Goal: Information Seeking & Learning: Find specific fact

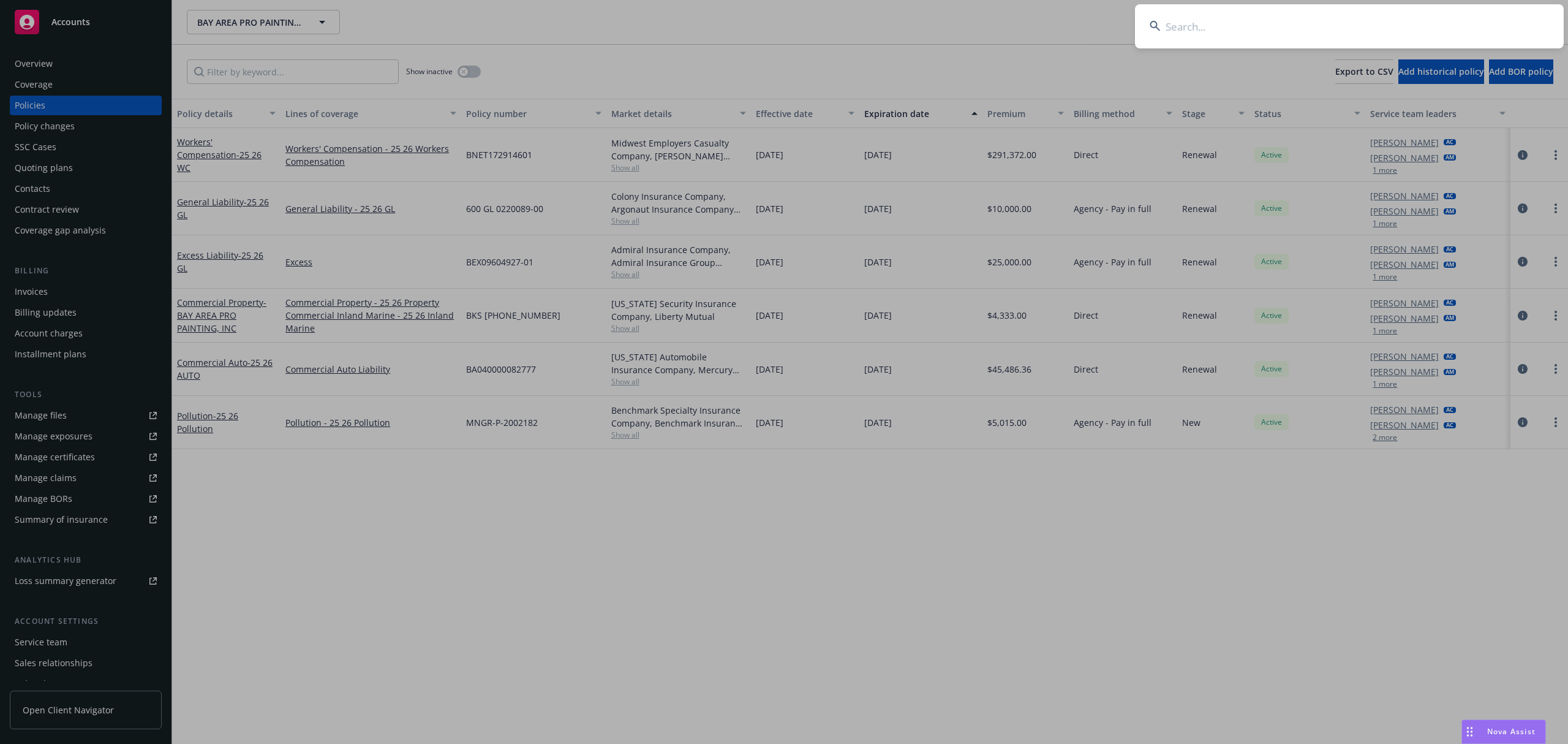
click at [1288, 27] on input at bounding box center [1349, 27] width 429 height 44
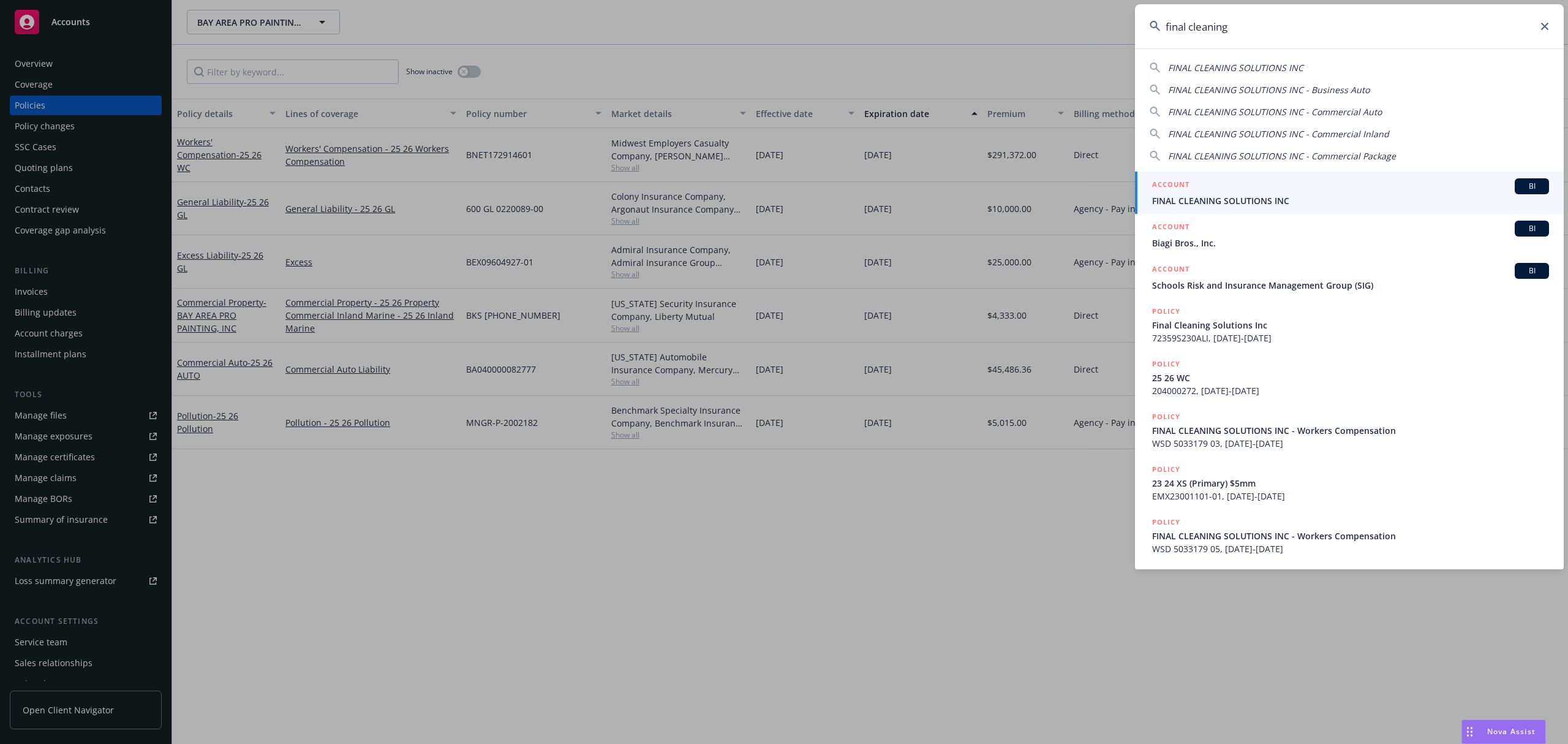
type input "final cleaning"
click at [1218, 196] on span "FINAL CLEANING SOLUTIONS INC" at bounding box center [1351, 200] width 397 height 13
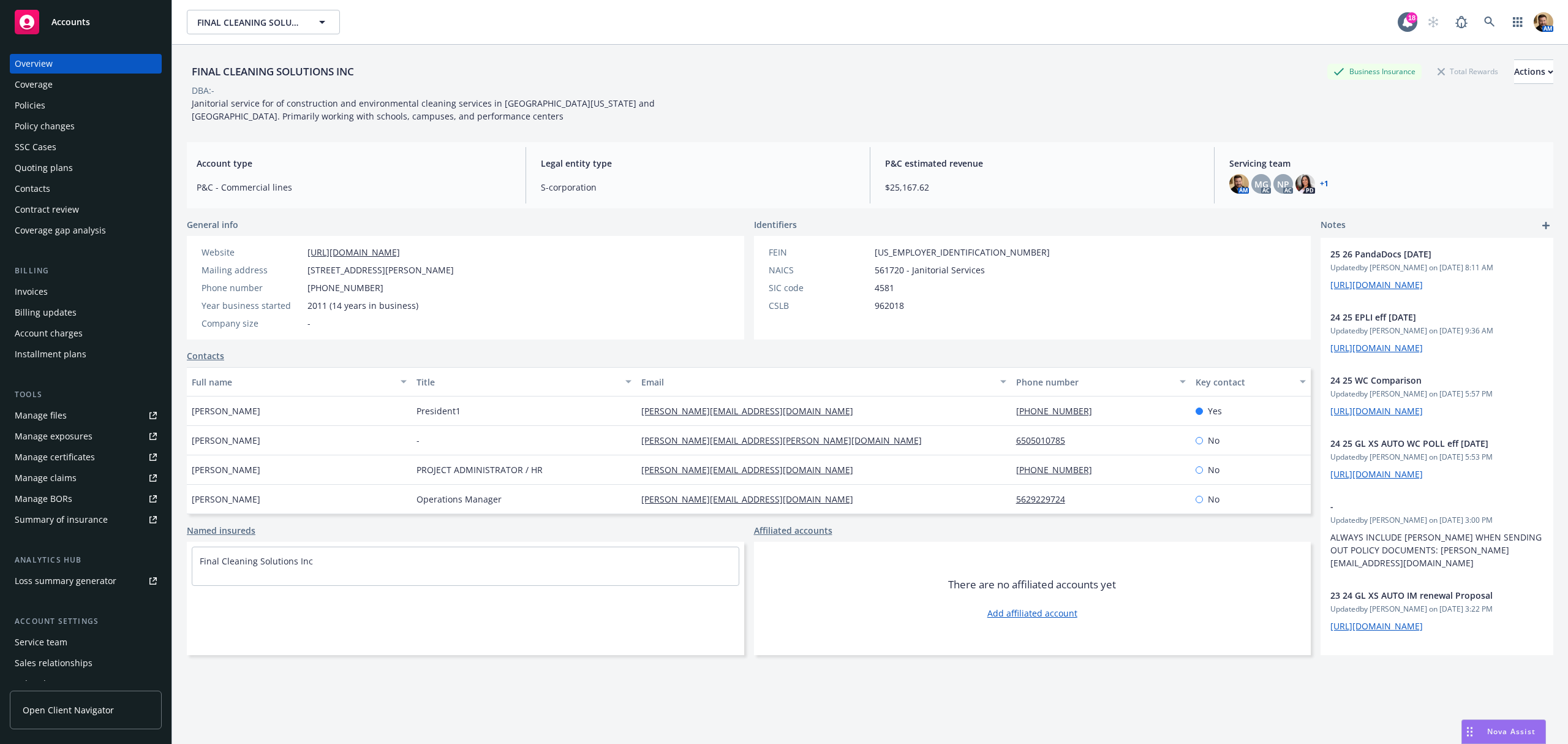
click at [59, 104] on div "Policies" at bounding box center [86, 105] width 142 height 19
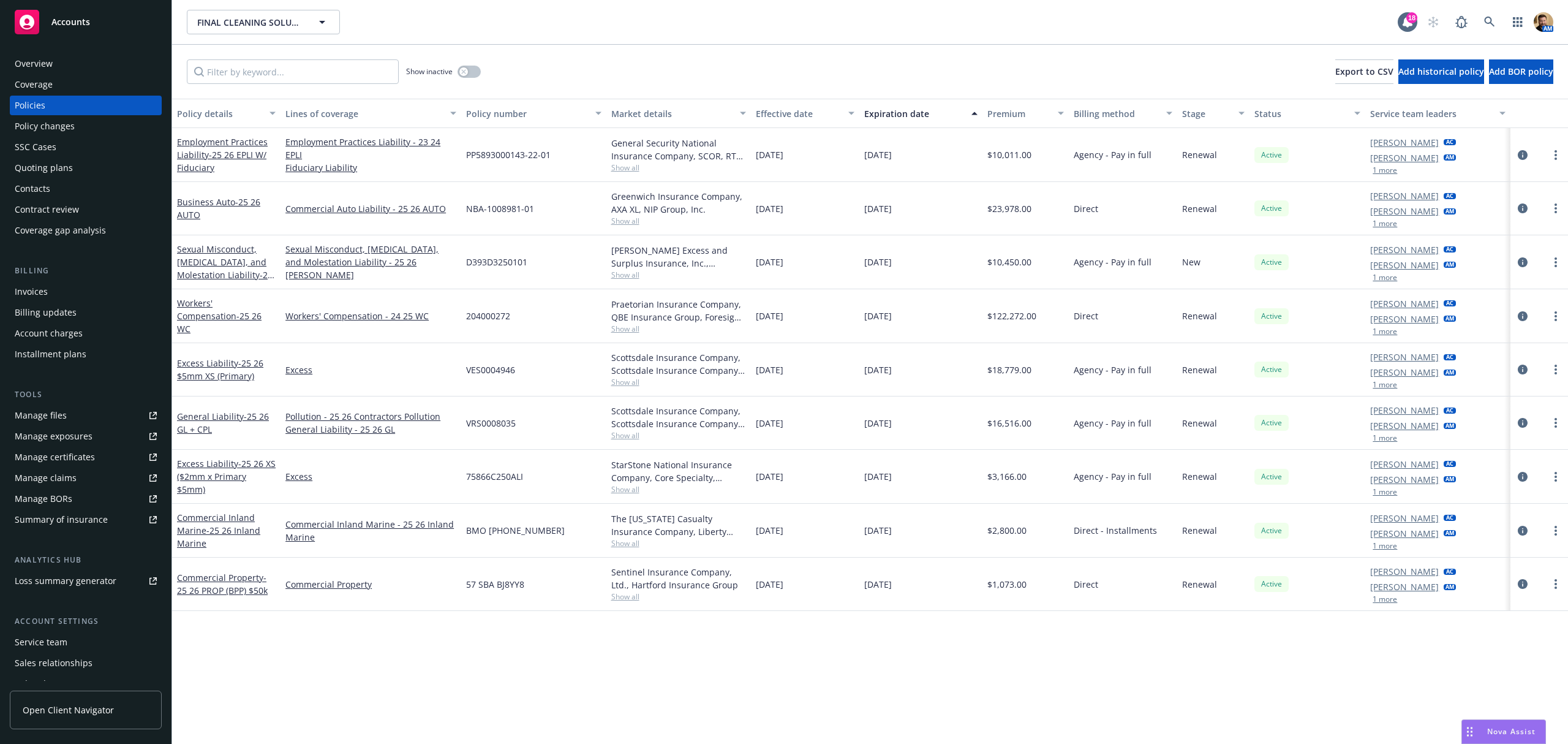
click at [633, 439] on span "Show all" at bounding box center [679, 435] width 135 height 10
click at [561, 416] on div "VRS0008035" at bounding box center [534, 423] width 144 height 53
drag, startPoint x: 522, startPoint y: 422, endPoint x: 467, endPoint y: 422, distance: 55.0
click at [467, 422] on div "VRS0008035" at bounding box center [534, 423] width 144 height 53
copy span "VRS0008035"
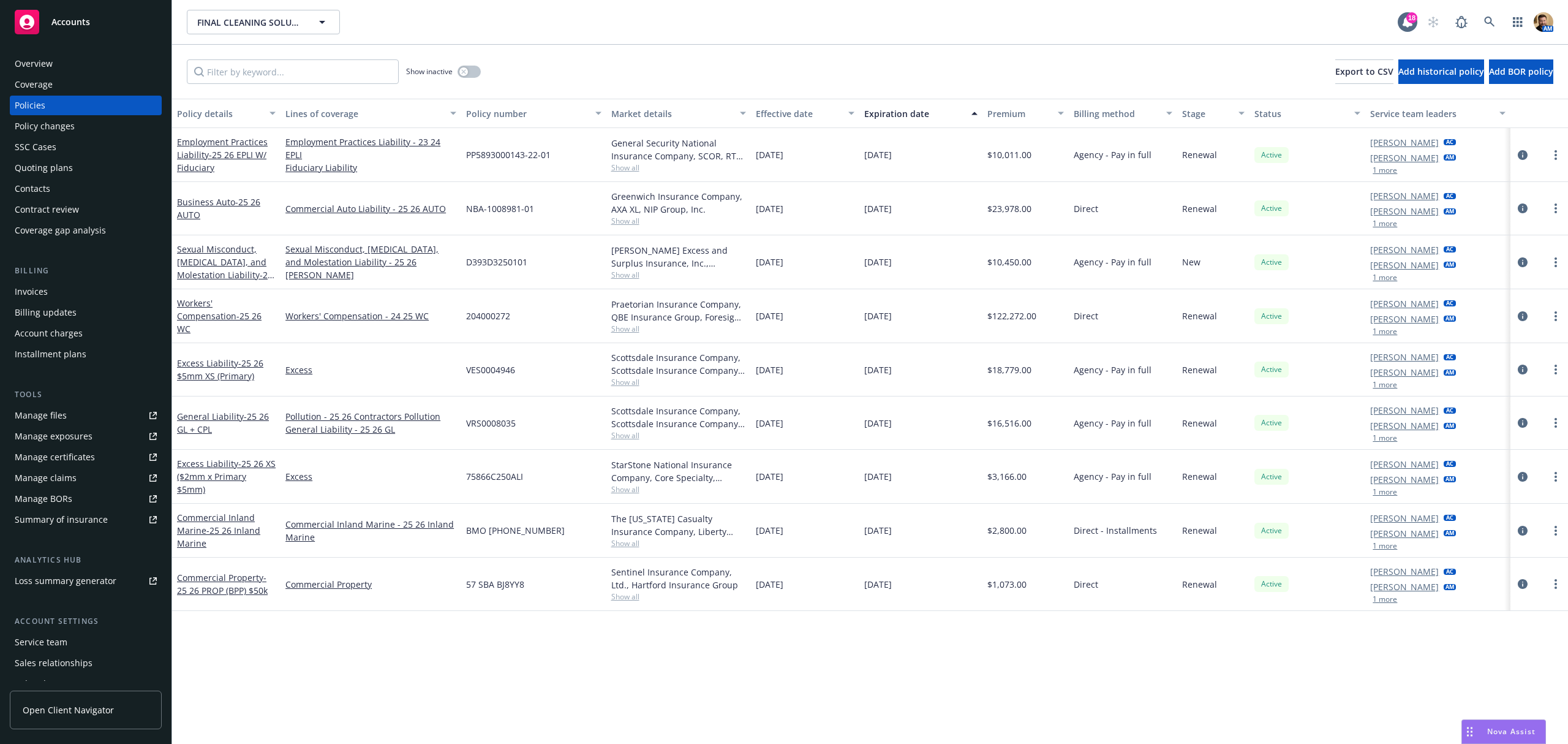
click at [622, 222] on span "Show all" at bounding box center [679, 221] width 135 height 10
click at [730, 212] on div "Greenwich Insurance Company, AXA XL, NIP Group, Inc." at bounding box center [679, 202] width 135 height 26
click at [1525, 208] on icon "circleInformation" at bounding box center [1523, 207] width 10 height 10
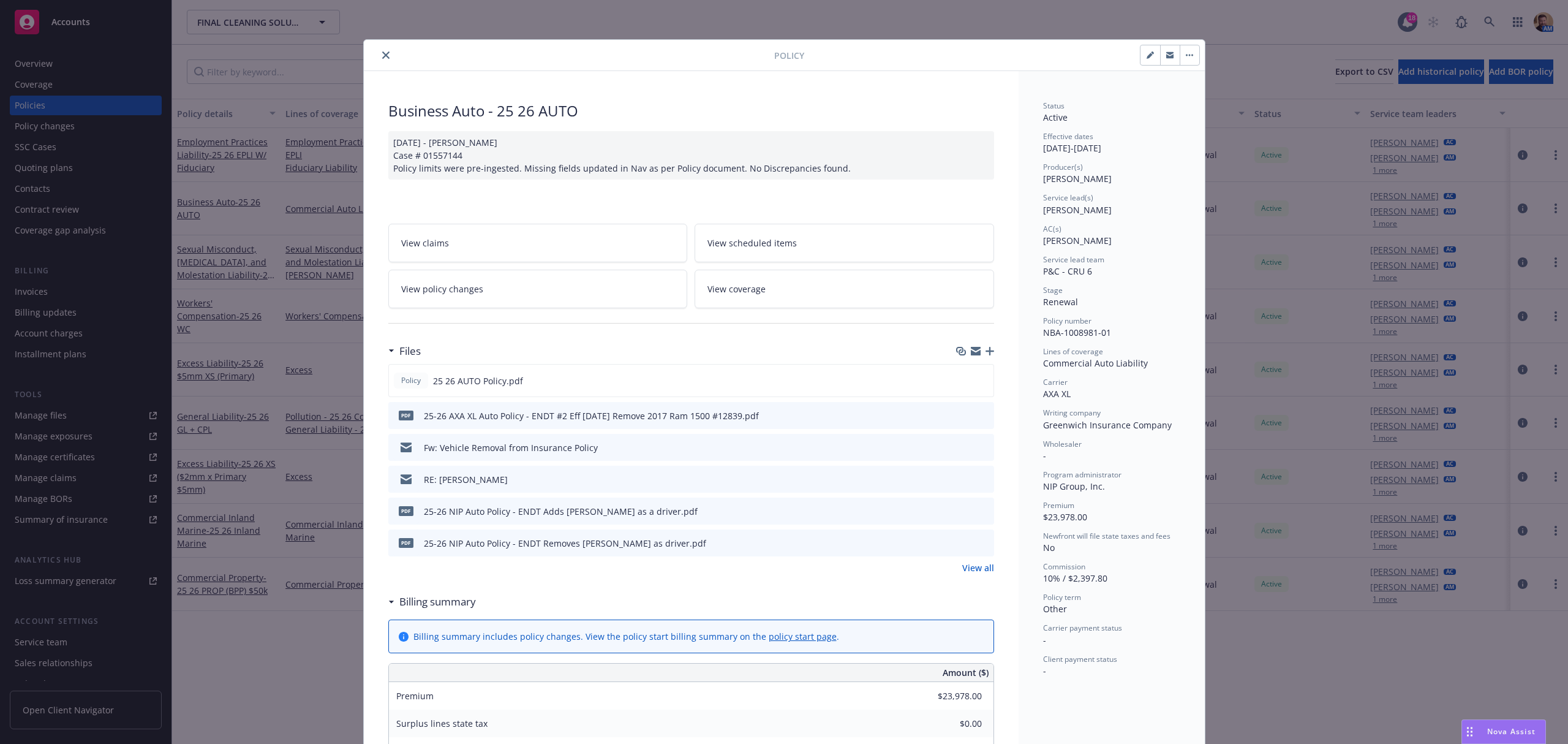
click at [963, 568] on link "View all" at bounding box center [978, 567] width 32 height 13
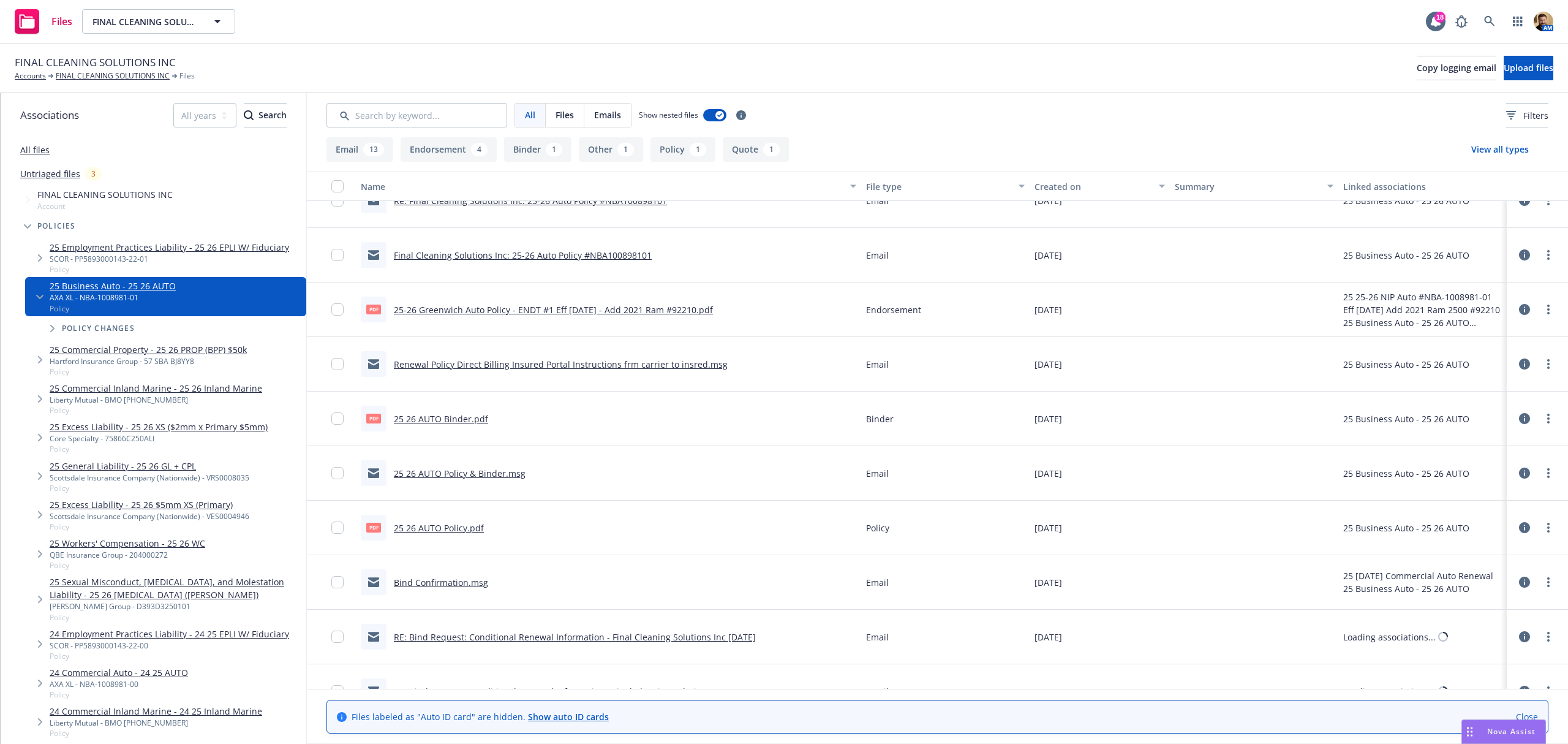
scroll to position [327, 0]
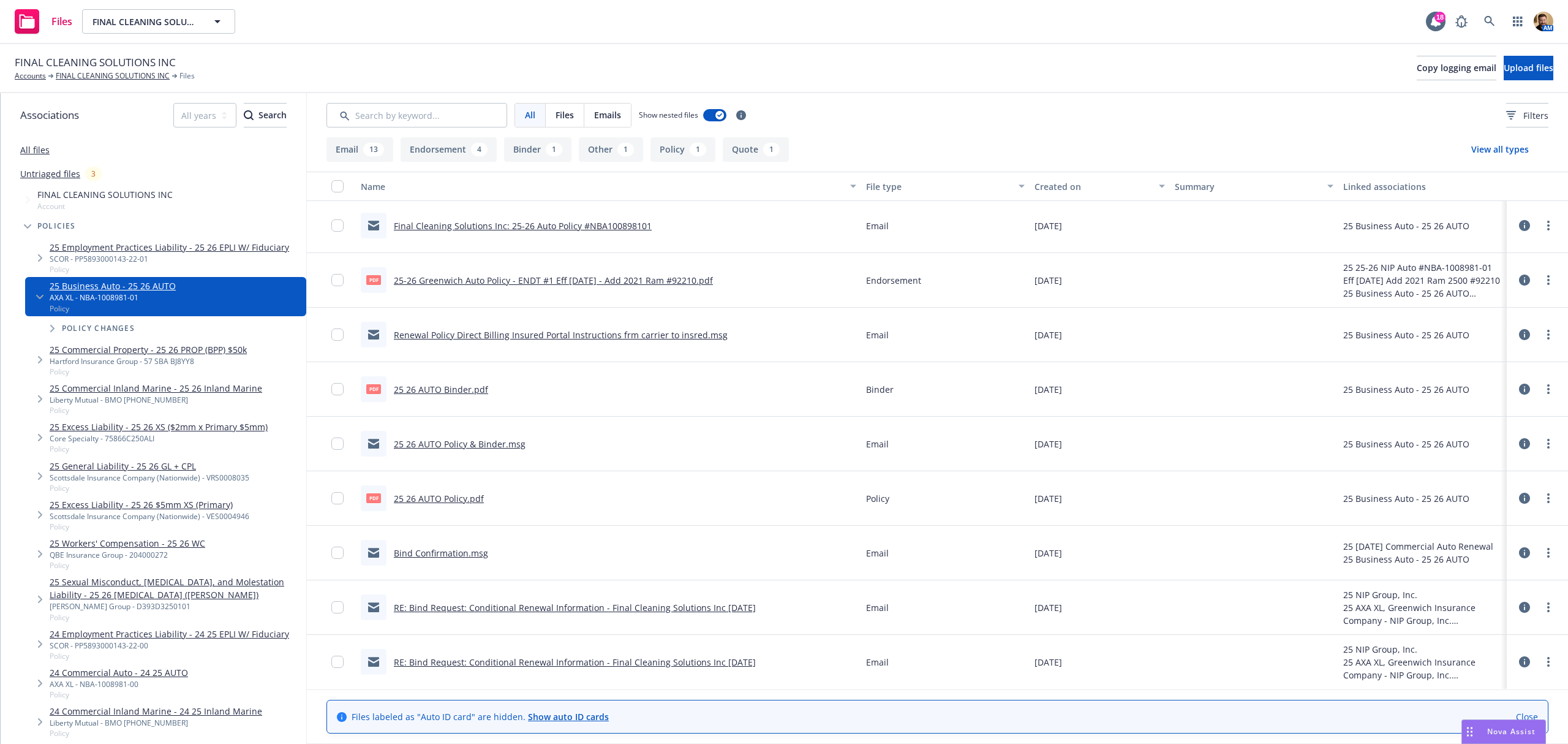
click at [469, 555] on link "Bind Confirmation.msg" at bounding box center [441, 553] width 94 height 12
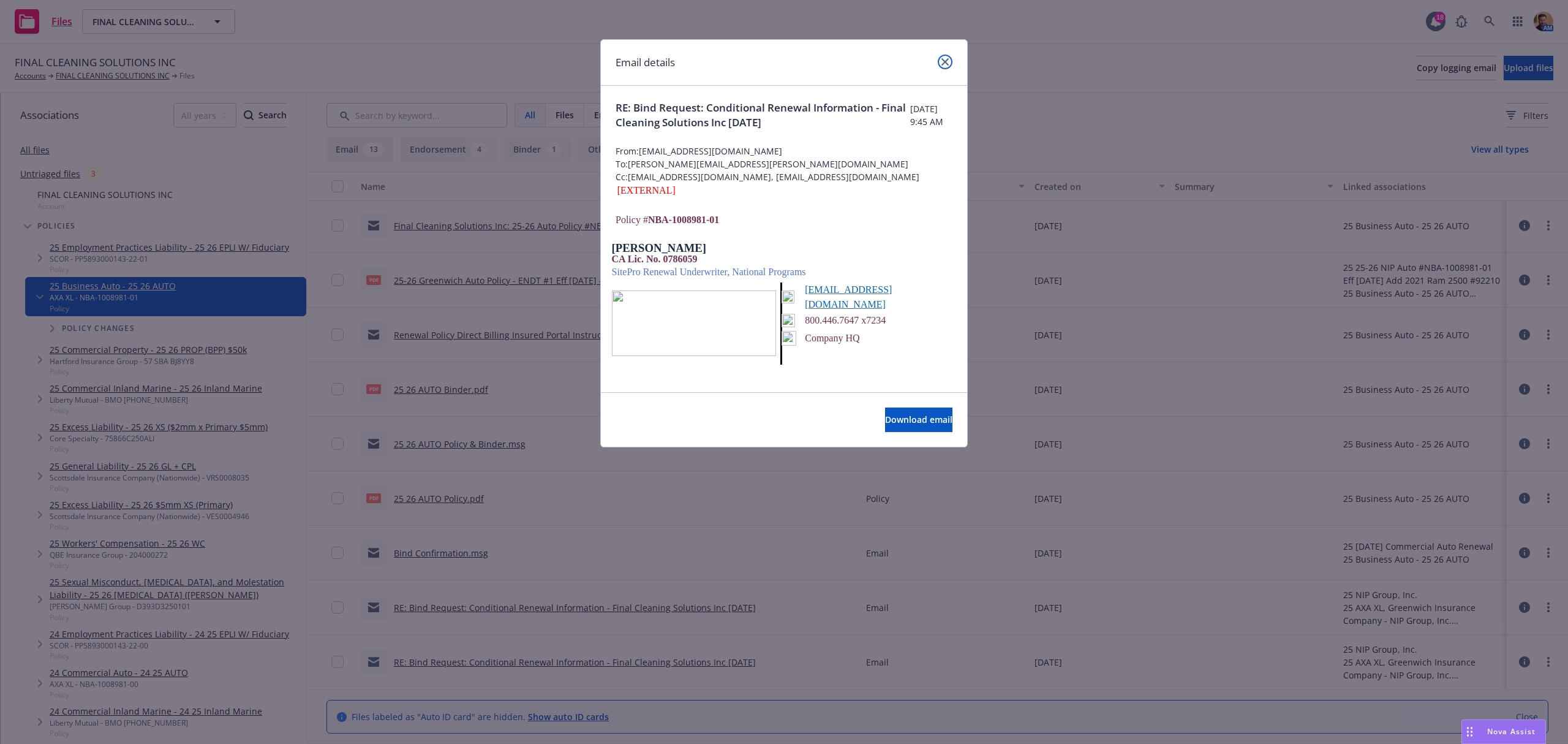
click at [944, 60] on icon "close" at bounding box center [946, 62] width 7 height 7
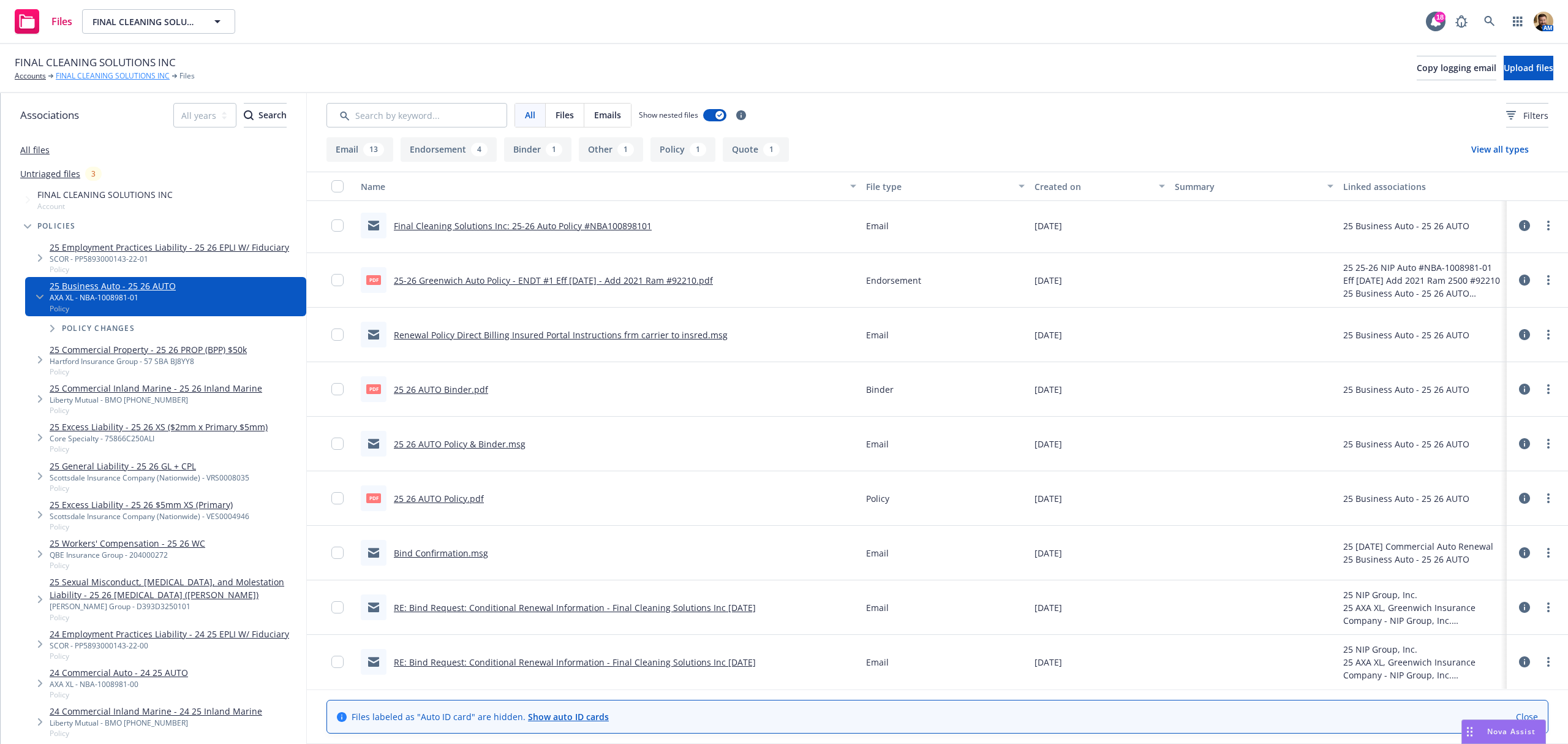
click at [107, 79] on link "FINAL CLEANING SOLUTIONS INC" at bounding box center [113, 76] width 114 height 11
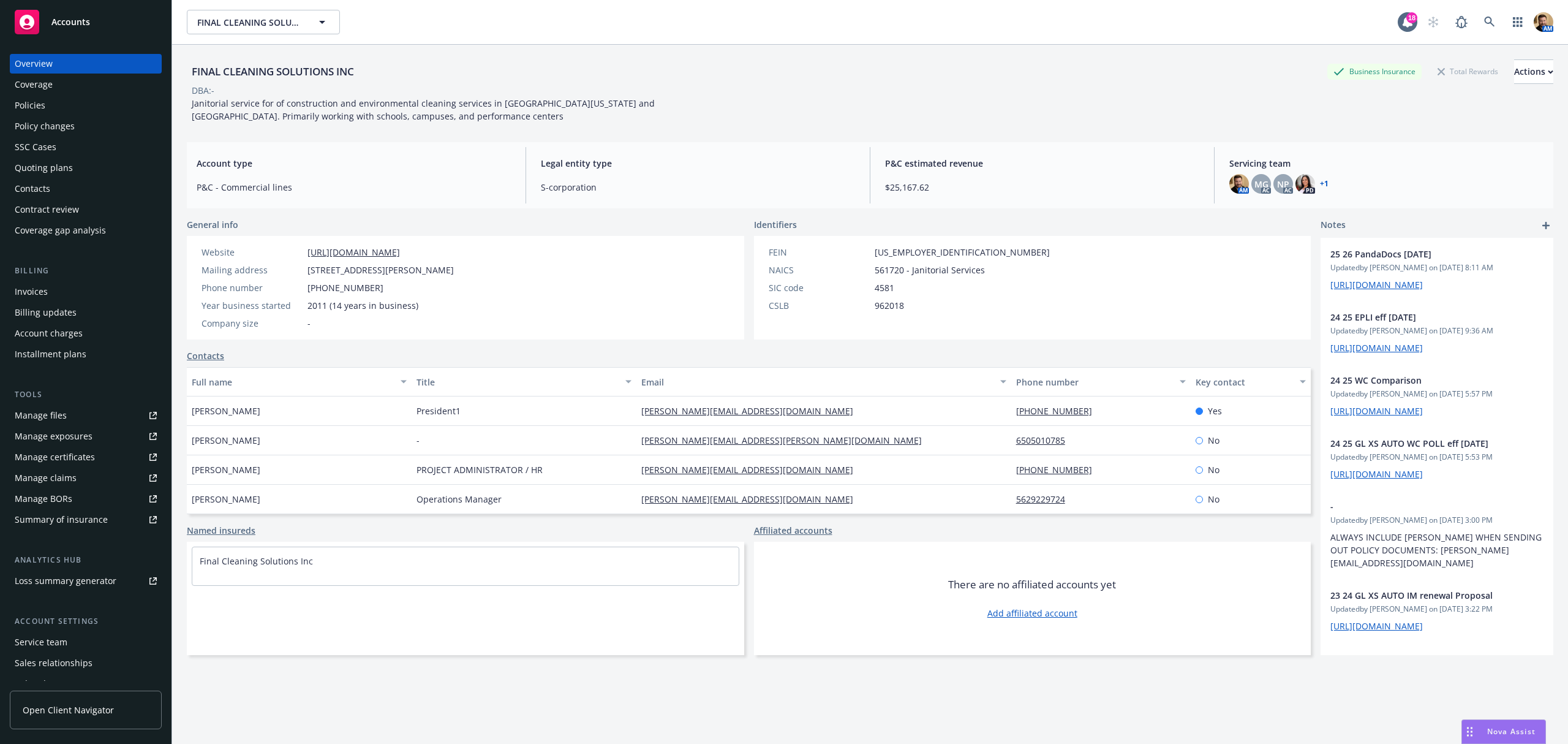
click at [41, 99] on div "Policies" at bounding box center [30, 105] width 30 height 19
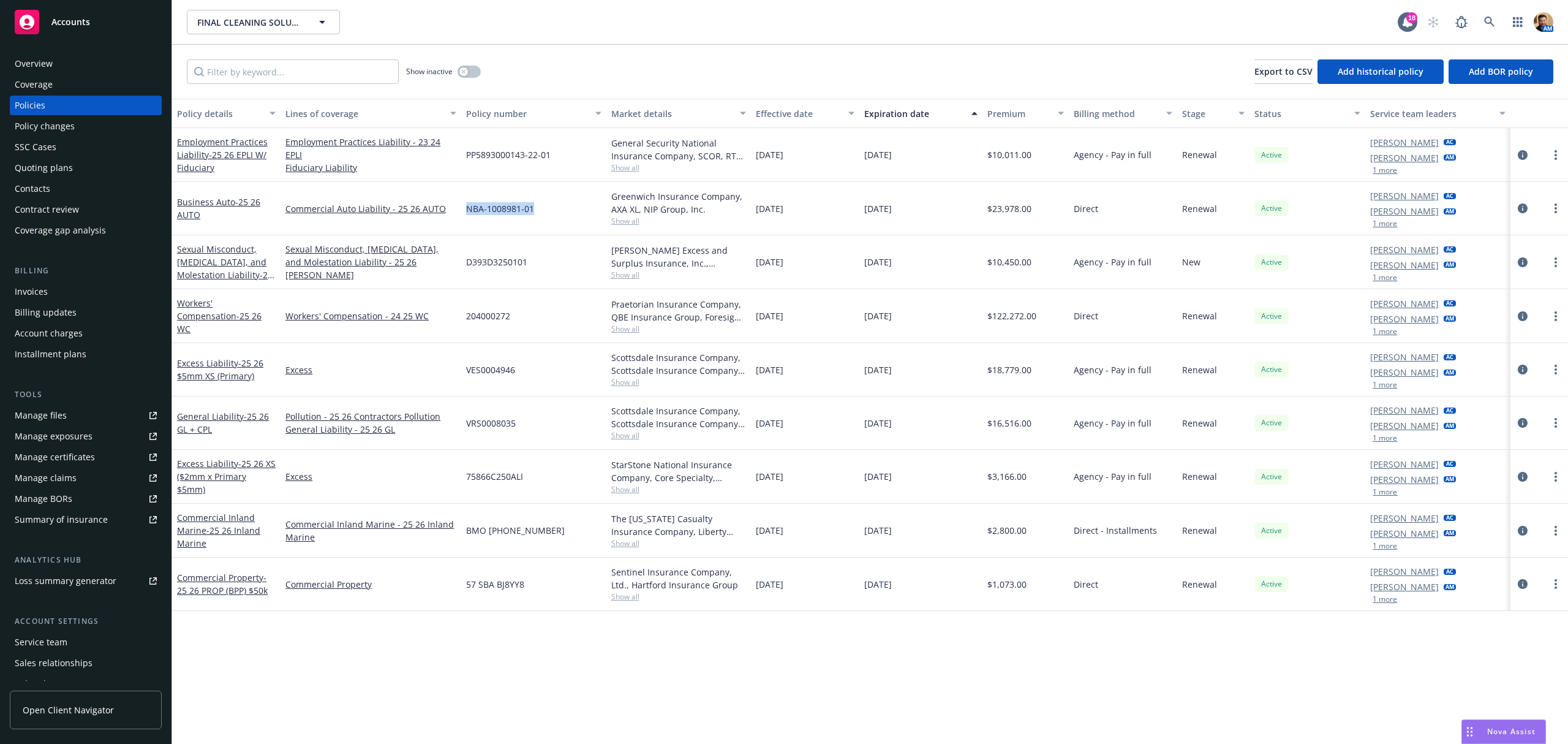
drag, startPoint x: 539, startPoint y: 207, endPoint x: 466, endPoint y: 212, distance: 73.2
click at [466, 212] on div "NBA-1008981-01" at bounding box center [534, 209] width 144 height 53
copy span "NBA-1008981-01"
